Goal: Find specific page/section

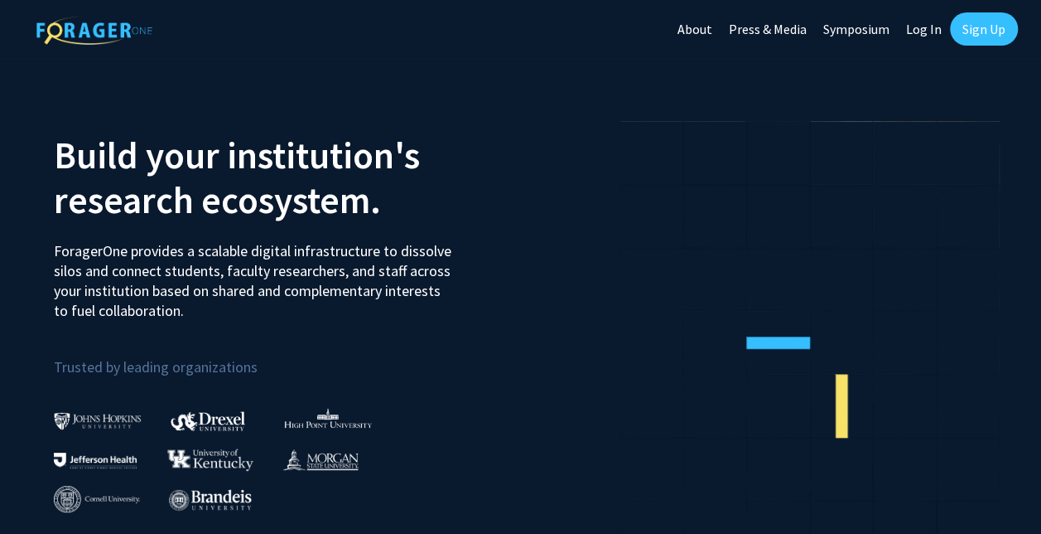
drag, startPoint x: 0, startPoint y: 0, endPoint x: 25, endPoint y: 23, distance: 34.0
click at [25, 23] on div "Skip navigation About Press & Media Symposium Log In Sign Up" at bounding box center [521, 29] width 994 height 58
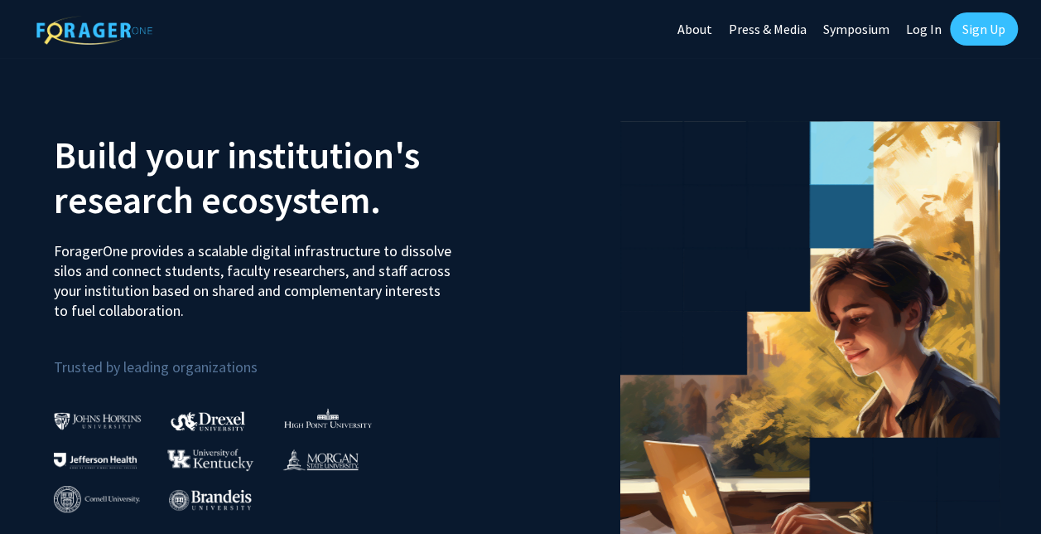
click at [597, 161] on div at bounding box center [761, 366] width 480 height 534
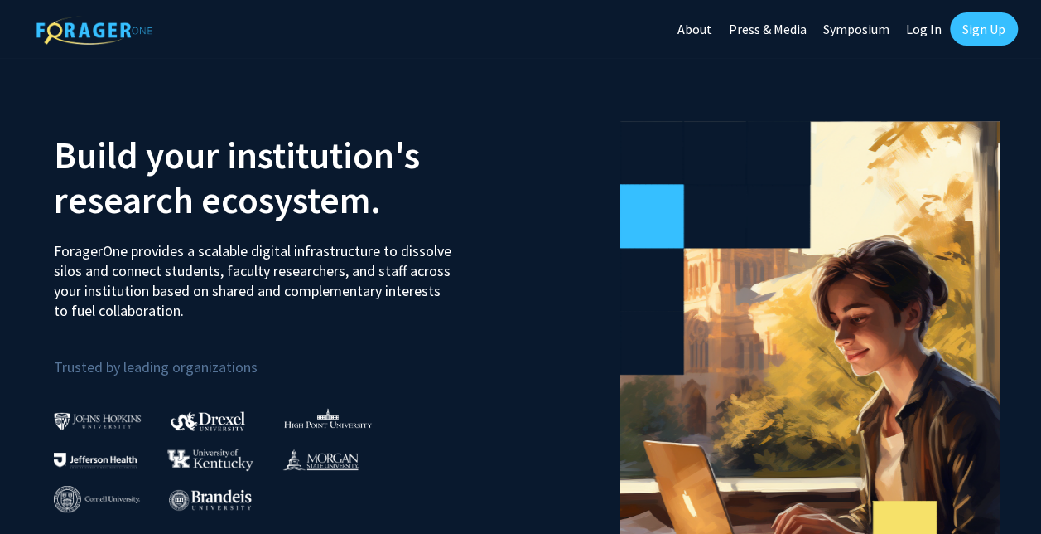
click at [766, 29] on link "Press & Media" at bounding box center [768, 29] width 94 height 58
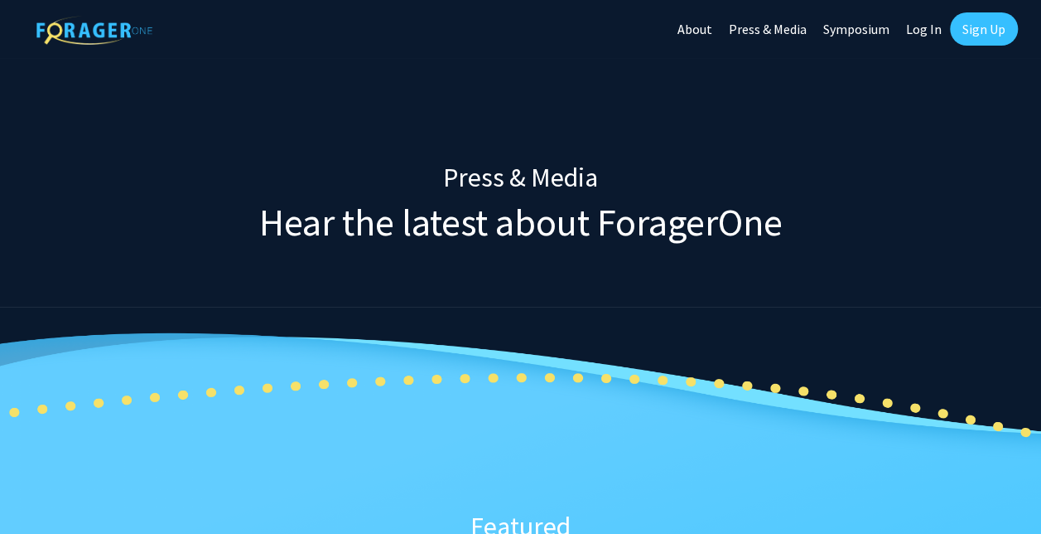
drag, startPoint x: 194, startPoint y: 63, endPoint x: 232, endPoint y: 78, distance: 40.9
click at [232, 78] on div "Press & Media Hear the latest about ForagerOne" at bounding box center [520, 155] width 911 height 195
click at [118, 178] on h3 "Press & Media" at bounding box center [521, 177] width 887 height 31
drag, startPoint x: 27, startPoint y: 39, endPoint x: 159, endPoint y: 27, distance: 133.1
click at [159, 27] on div "Skip navigation About Press & Media Symposium Log In Sign Up" at bounding box center [521, 29] width 994 height 58
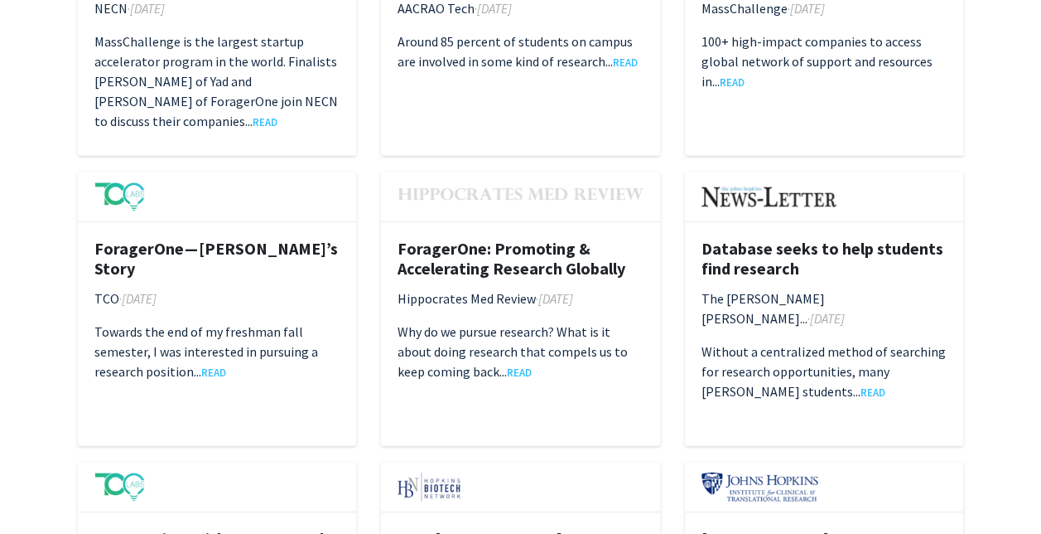
scroll to position [2715, 0]
